Goal: Task Accomplishment & Management: Manage account settings

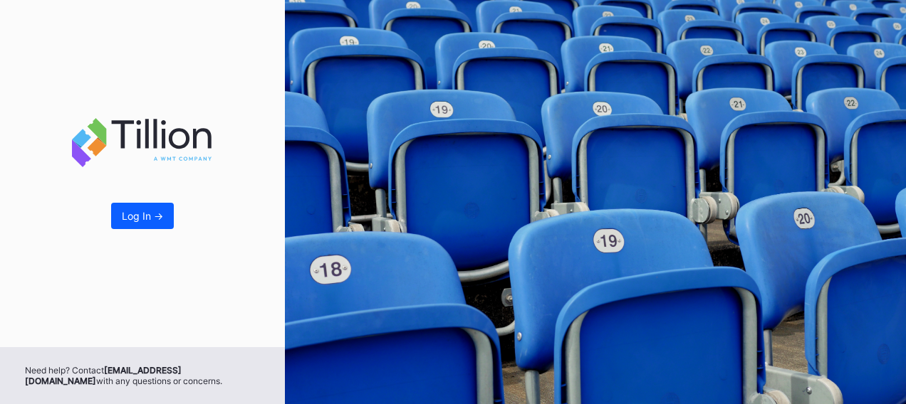
click at [155, 215] on div "Log In ->" at bounding box center [142, 216] width 41 height 12
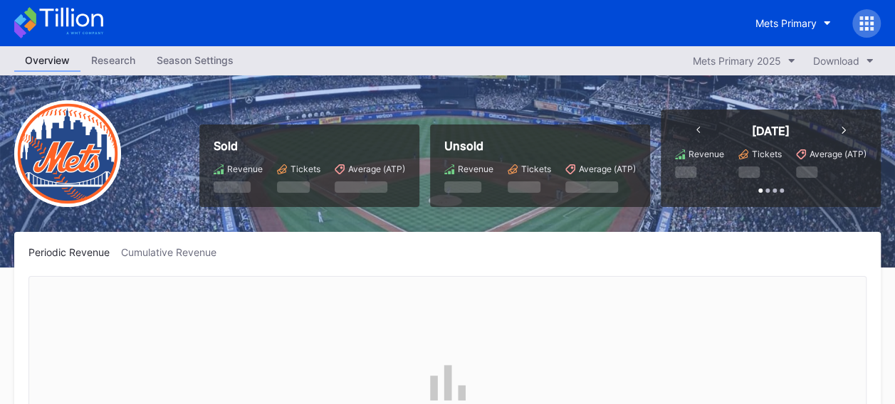
click at [199, 61] on div "Season Settings" at bounding box center [195, 60] width 98 height 21
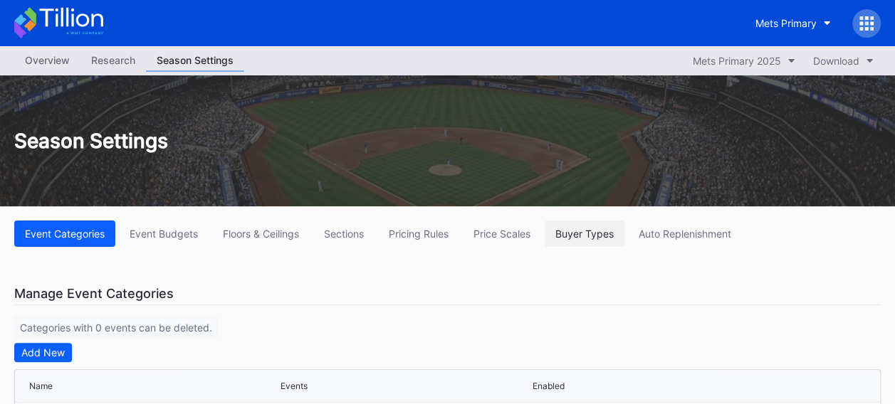
click at [575, 232] on div "Buyer Types" at bounding box center [584, 234] width 58 height 12
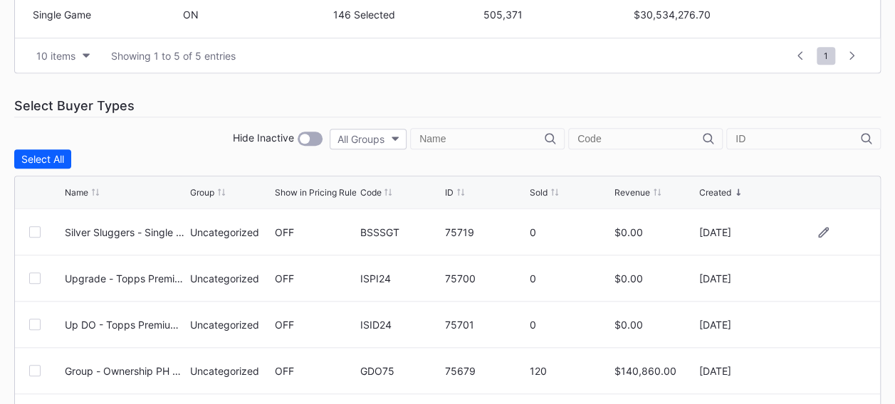
scroll to position [641, 0]
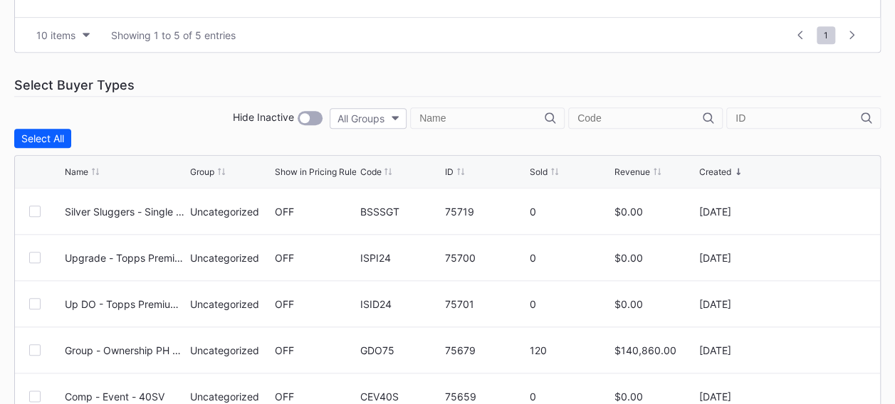
click at [599, 120] on input "text" at bounding box center [639, 117] width 125 height 11
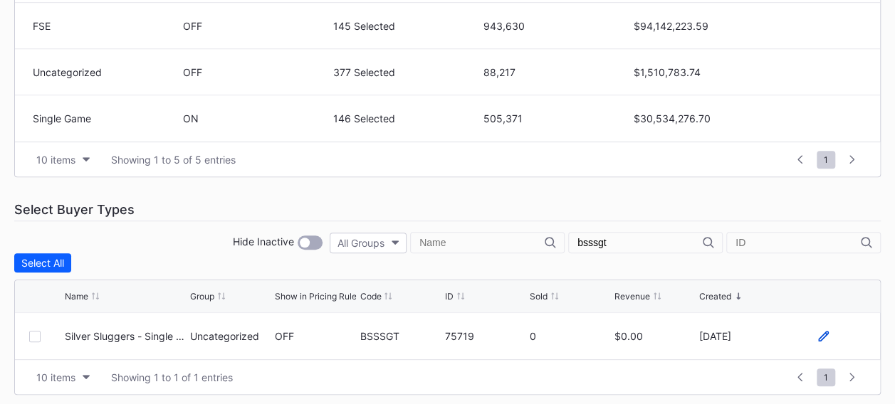
type input "bsssgt"
click at [822, 331] on icon at bounding box center [823, 336] width 11 height 11
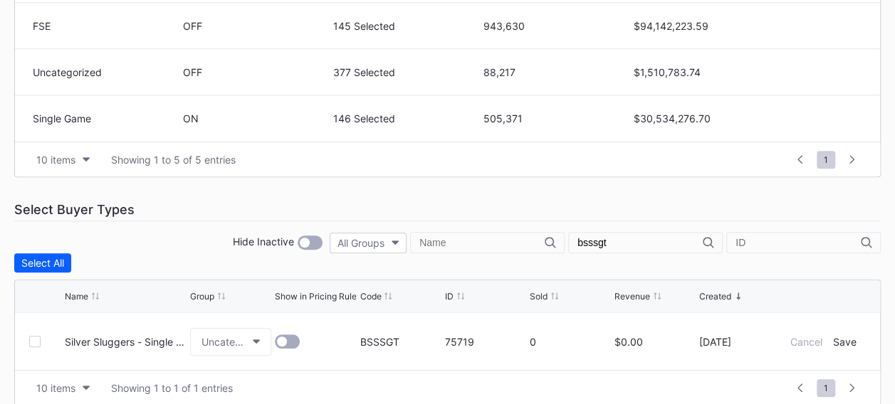
click at [295, 335] on div at bounding box center [287, 342] width 25 height 14
click at [859, 337] on div "Cancel Save" at bounding box center [822, 342] width 85 height 12
click at [853, 337] on div "Save" at bounding box center [844, 342] width 23 height 12
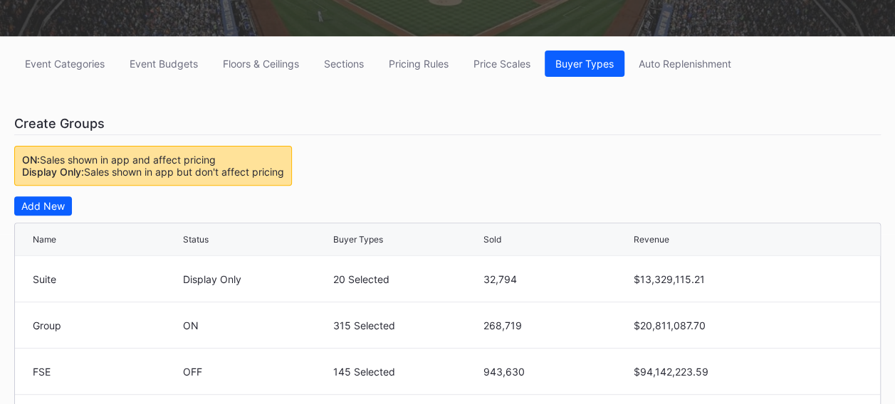
scroll to position [160, 0]
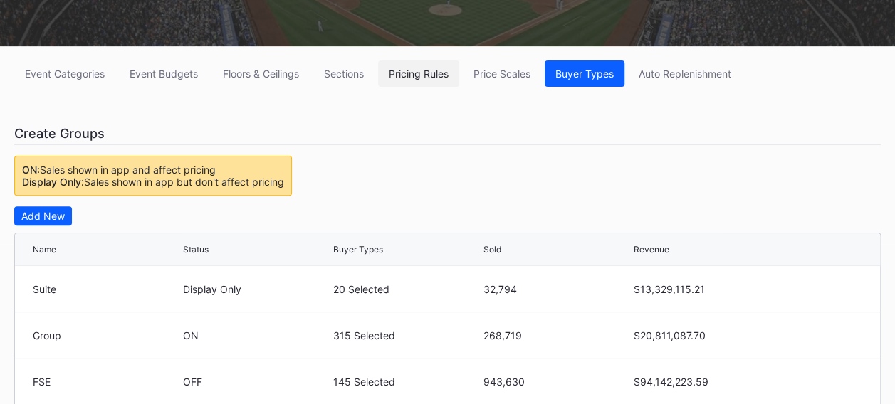
click at [424, 78] on div "Pricing Rules" at bounding box center [419, 74] width 60 height 12
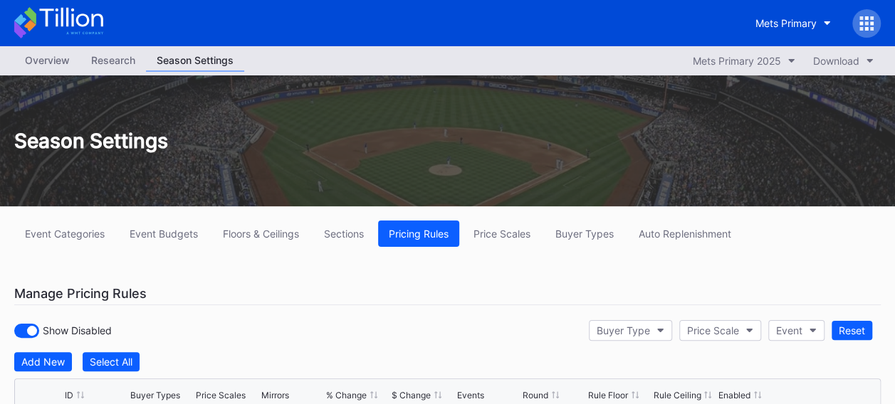
click at [127, 24] on div "Mets Primary" at bounding box center [447, 23] width 895 height 46
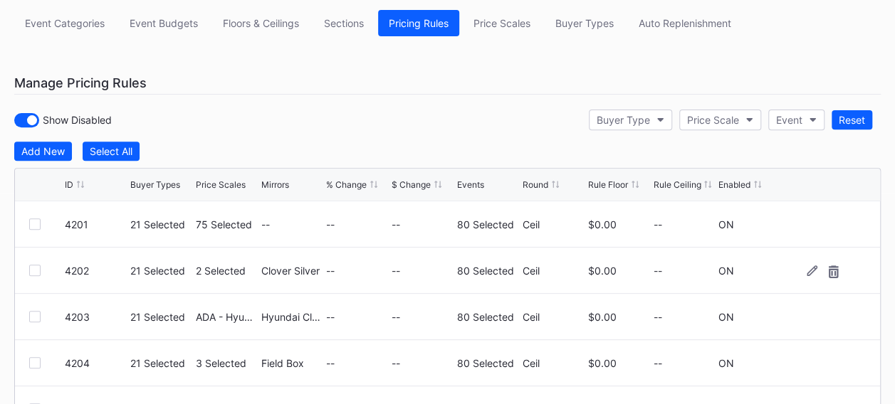
scroll to position [285, 0]
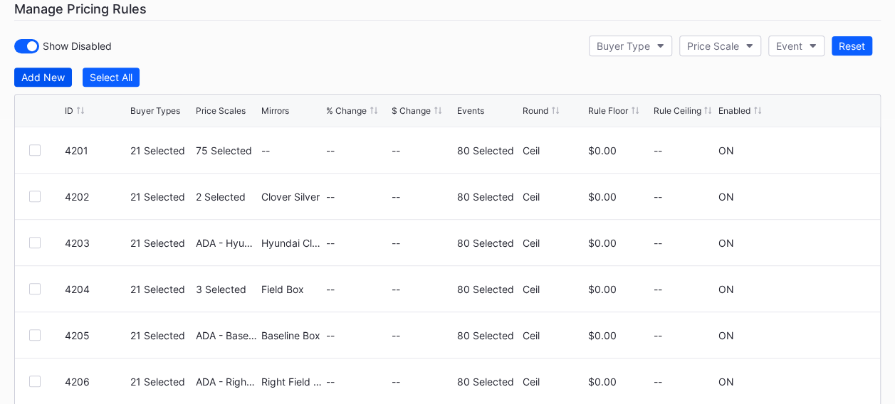
click at [44, 74] on div "Add New" at bounding box center [42, 77] width 43 height 12
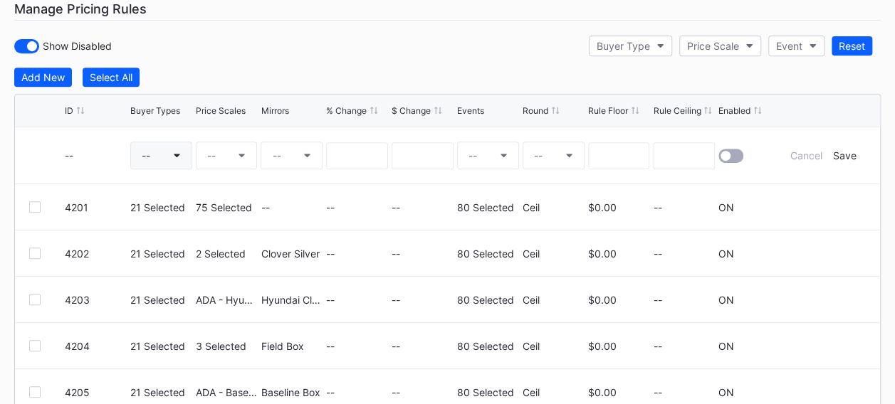
click at [160, 142] on button "--" at bounding box center [161, 156] width 62 height 28
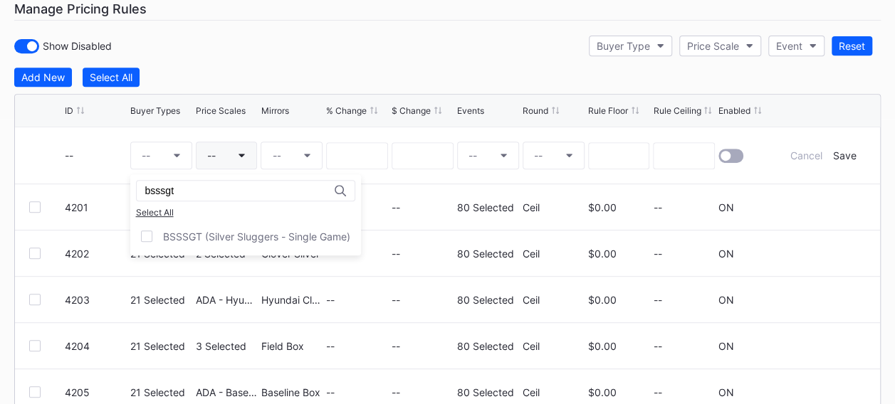
type input "bsssgt"
click at [147, 232] on div at bounding box center [146, 236] width 11 height 11
click at [234, 155] on button "--" at bounding box center [227, 156] width 62 height 28
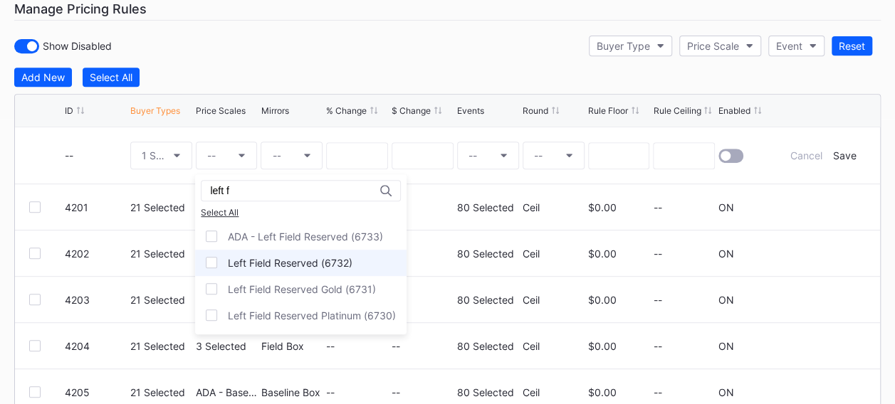
click at [214, 259] on div at bounding box center [211, 262] width 11 height 11
click at [248, 189] on input "left f" at bounding box center [272, 190] width 125 height 11
type input "outfield"
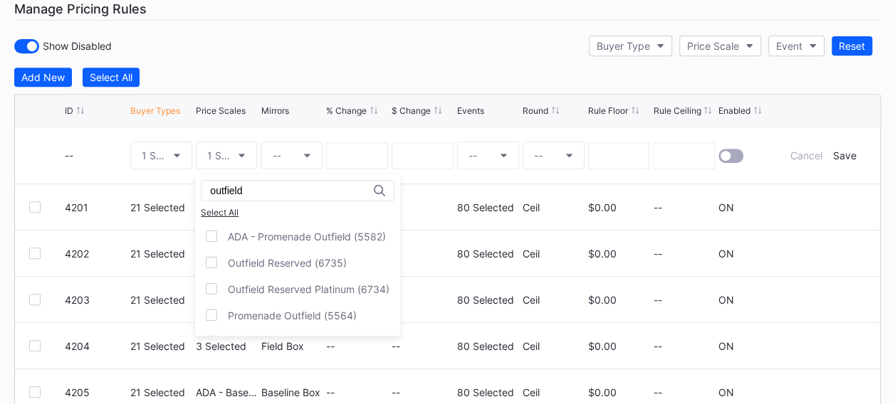
click at [214, 261] on div at bounding box center [211, 262] width 11 height 11
click at [349, 154] on input at bounding box center [357, 155] width 62 height 27
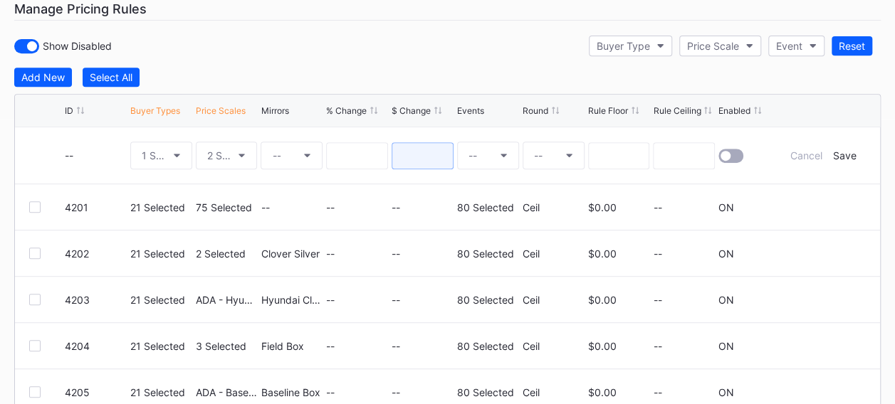
click at [413, 159] on input at bounding box center [423, 155] width 62 height 27
click at [493, 153] on button "--" at bounding box center [488, 156] width 62 height 28
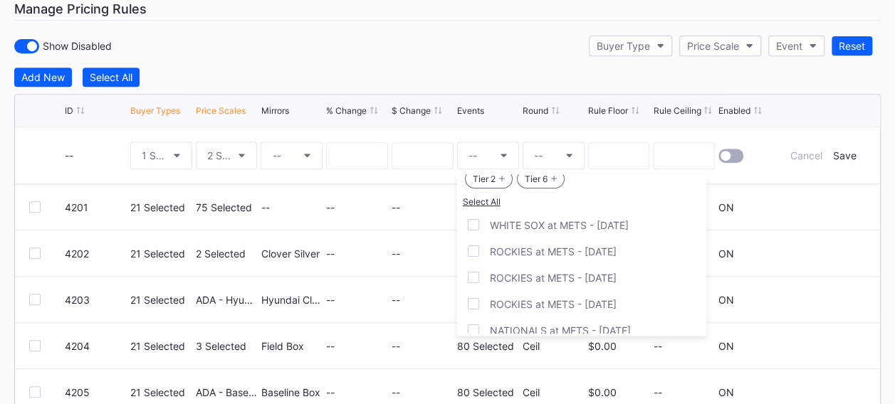
scroll to position [1966, 0]
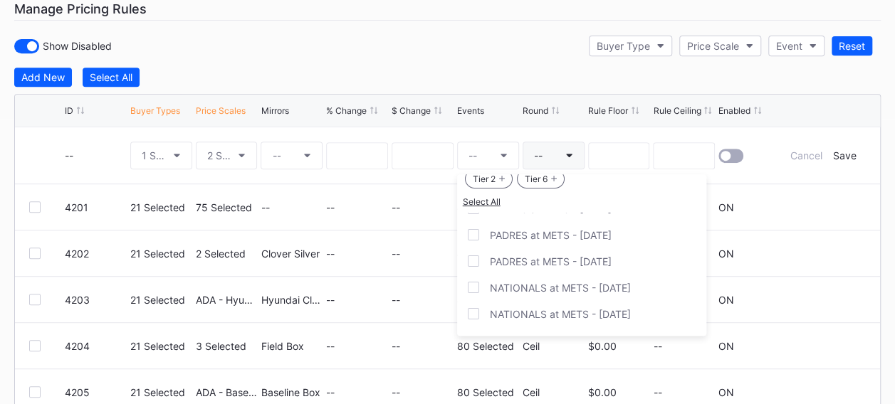
click at [471, 256] on div at bounding box center [473, 261] width 11 height 11
click at [559, 148] on button "--" at bounding box center [554, 156] width 62 height 28
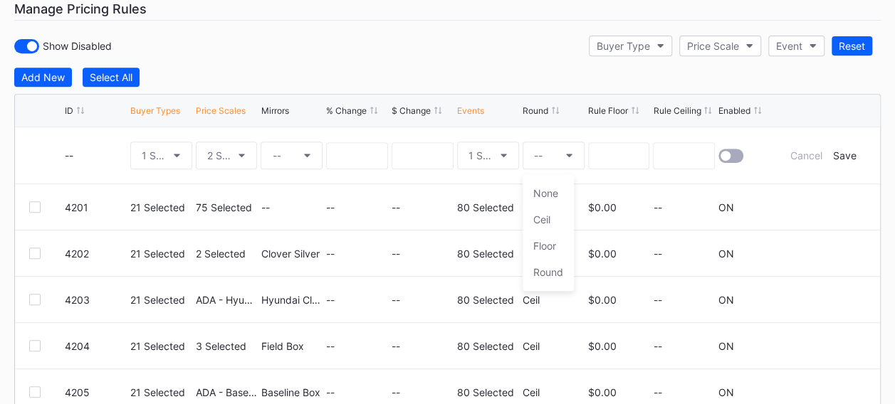
click at [546, 188] on div "None" at bounding box center [545, 193] width 25 height 12
click at [734, 150] on div at bounding box center [730, 156] width 25 height 14
click at [850, 154] on div "Save" at bounding box center [843, 155] width 23 height 12
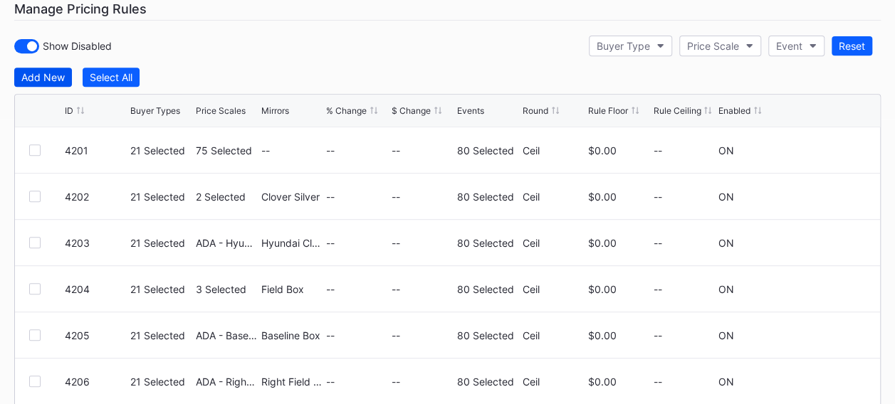
click at [48, 73] on div "Add New" at bounding box center [42, 77] width 43 height 12
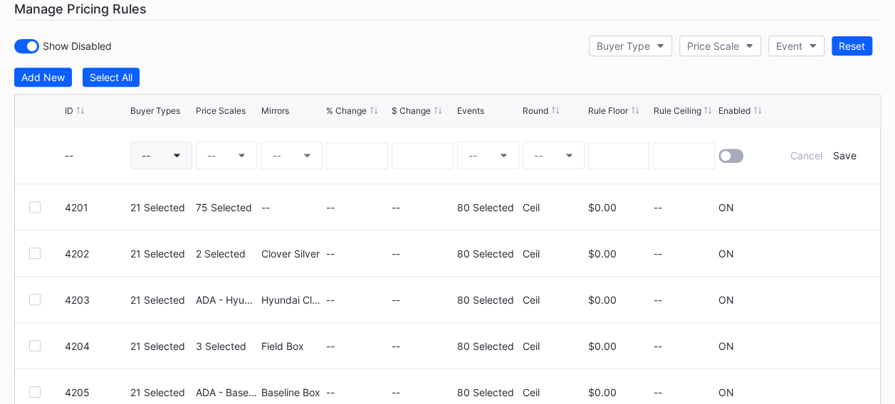
click at [165, 152] on button "--" at bounding box center [161, 156] width 62 height 28
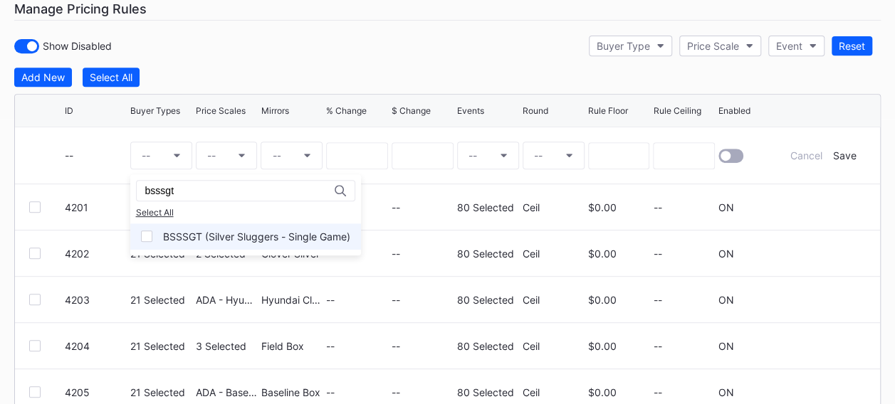
type input "bsssgt"
click at [153, 234] on div "BSSSGT (Silver Sluggers - Single Game)" at bounding box center [245, 237] width 231 height 26
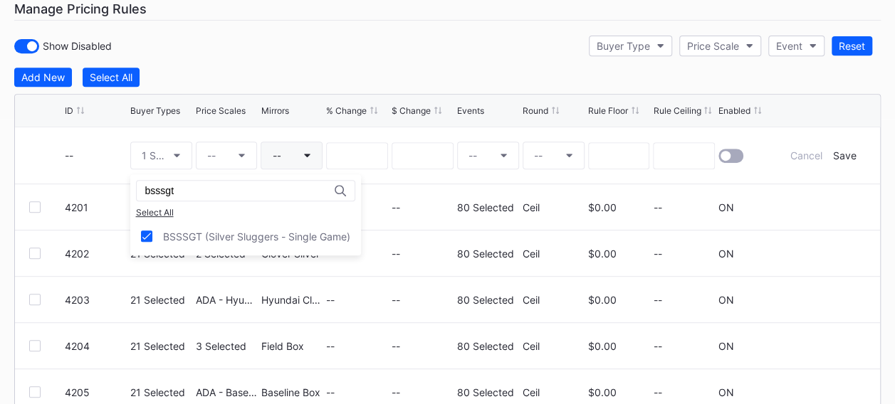
click at [233, 157] on button "--" at bounding box center [227, 156] width 62 height 28
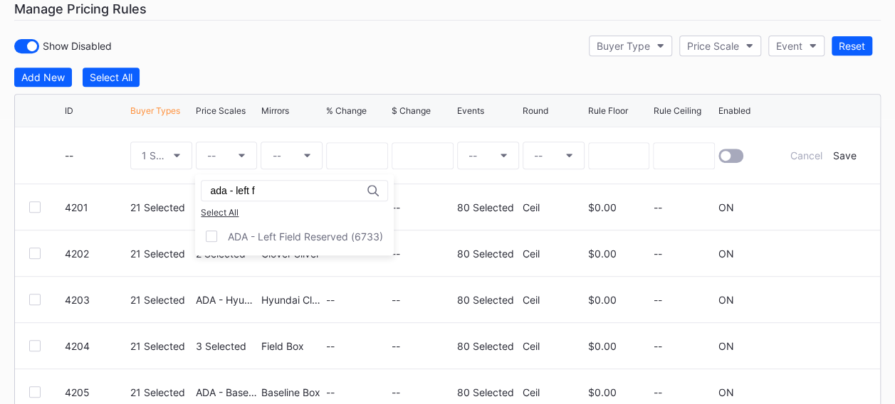
type input "ada - left f"
click at [214, 232] on div at bounding box center [211, 236] width 11 height 11
click at [292, 153] on button "--" at bounding box center [292, 156] width 62 height 28
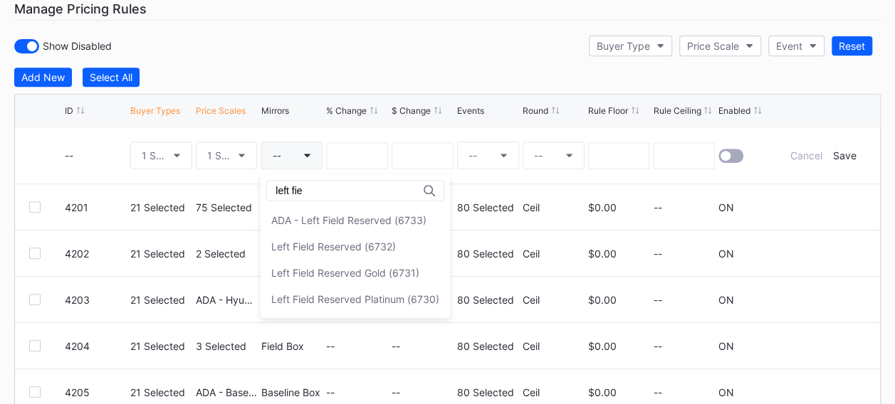
type input "left fiel"
click at [316, 244] on div "Left Field Reserved (6732)" at bounding box center [333, 247] width 125 height 12
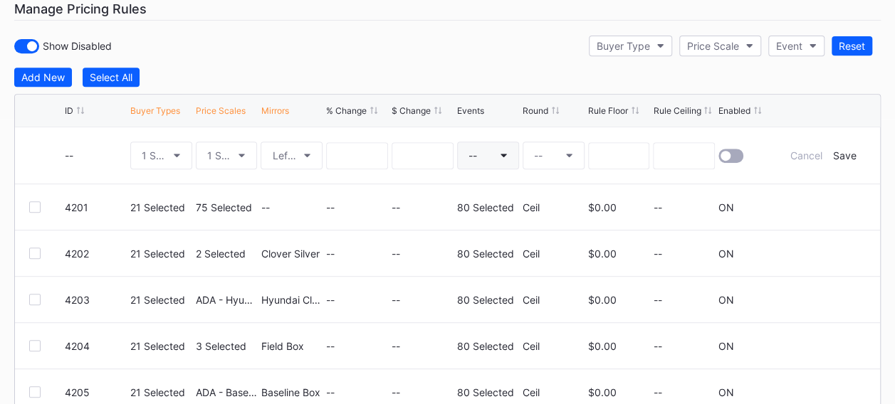
click at [486, 151] on button "--" at bounding box center [488, 156] width 62 height 28
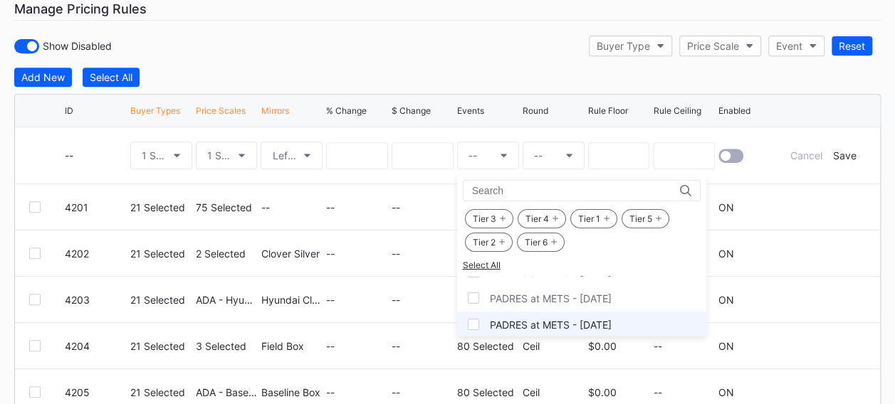
click at [476, 319] on div at bounding box center [473, 324] width 11 height 11
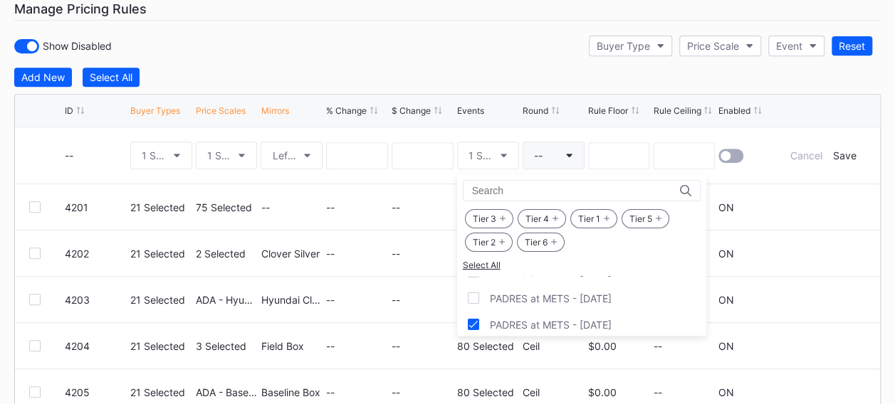
click at [553, 158] on button "--" at bounding box center [554, 156] width 62 height 28
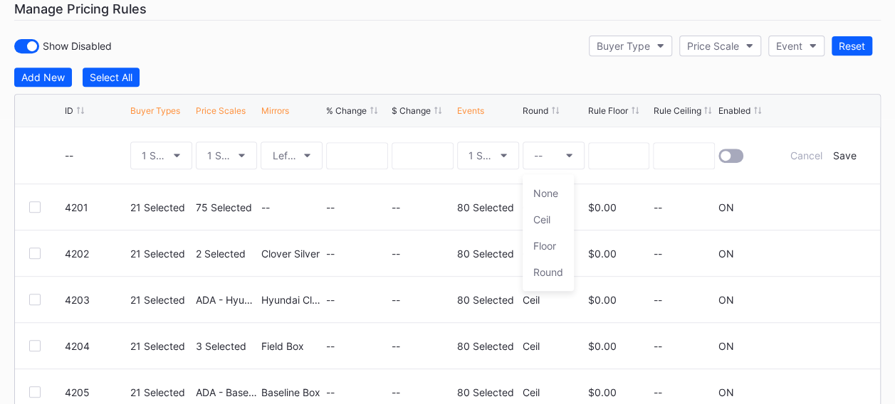
click at [550, 194] on div "None" at bounding box center [545, 193] width 25 height 12
click at [723, 151] on div at bounding box center [725, 156] width 10 height 10
click at [841, 154] on div "Save" at bounding box center [843, 155] width 23 height 12
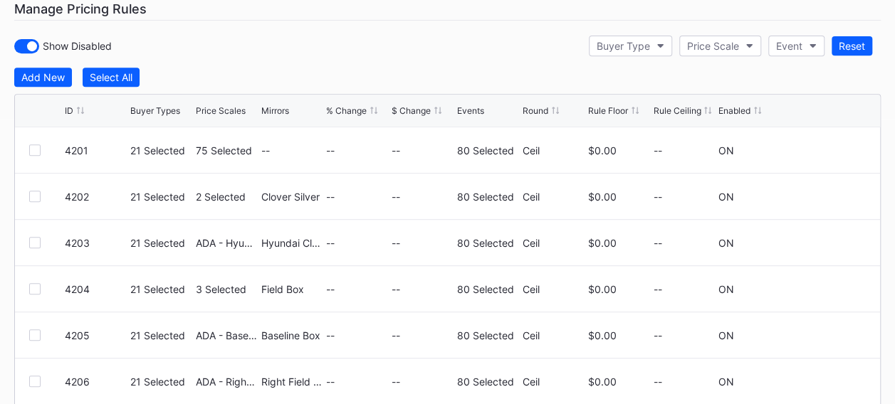
scroll to position [0, 0]
